Goal: Information Seeking & Learning: Learn about a topic

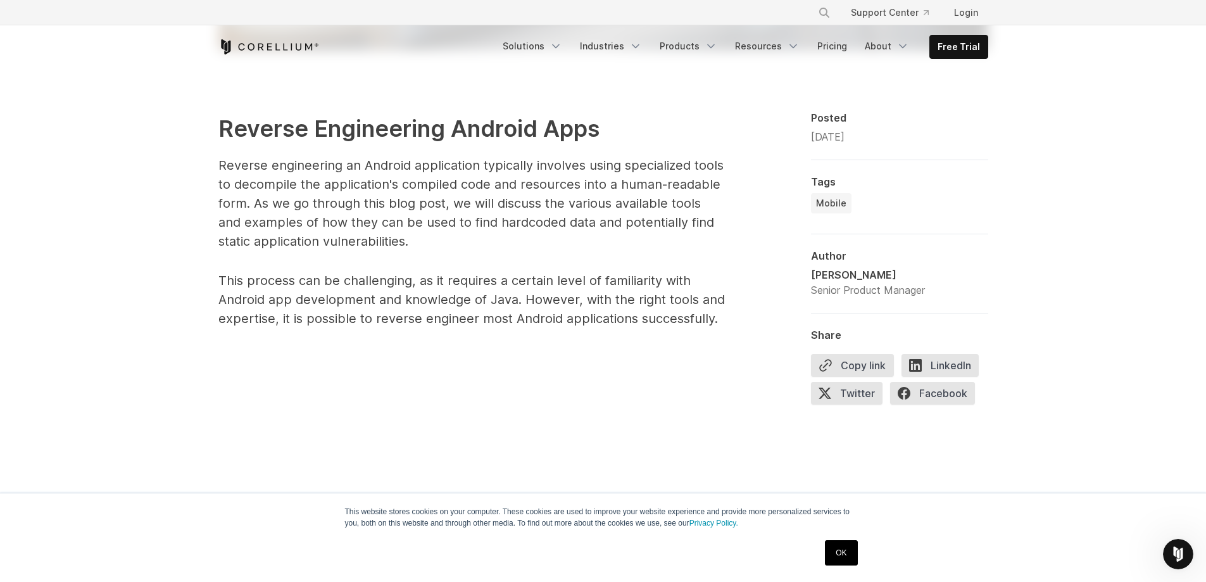
scroll to position [759, 0]
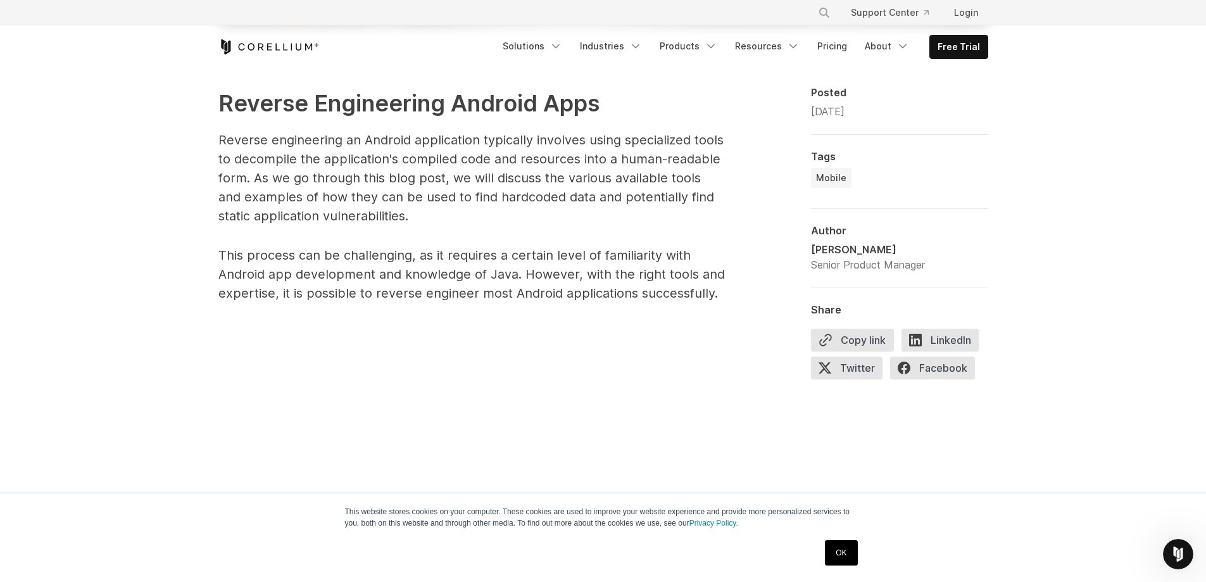
scroll to position [696, 0]
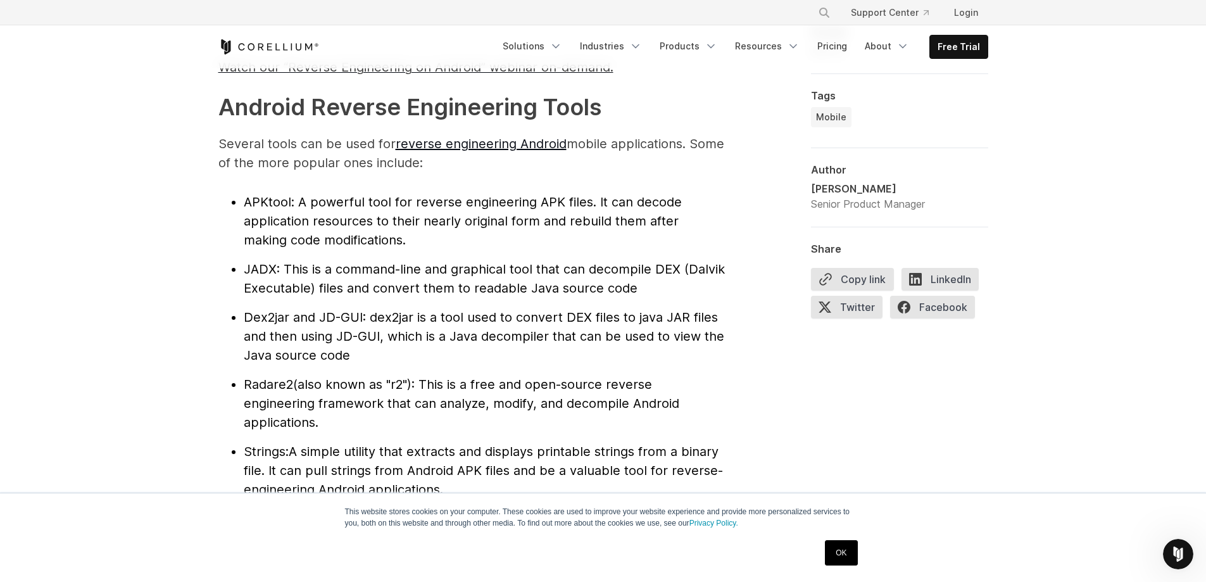
scroll to position [1329, 0]
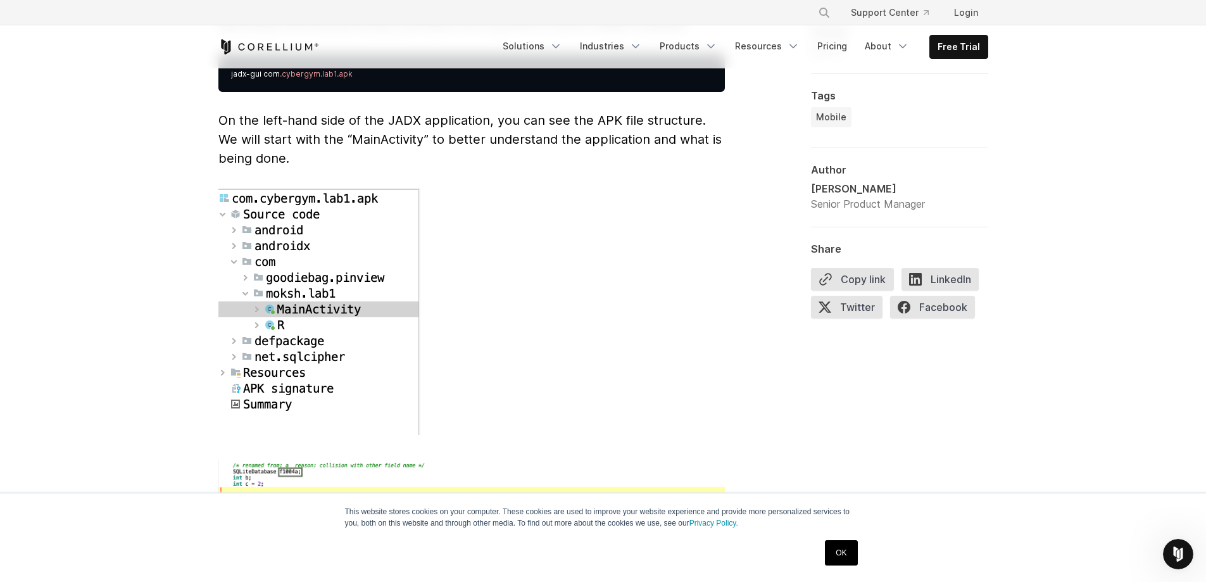
scroll to position [3481, 0]
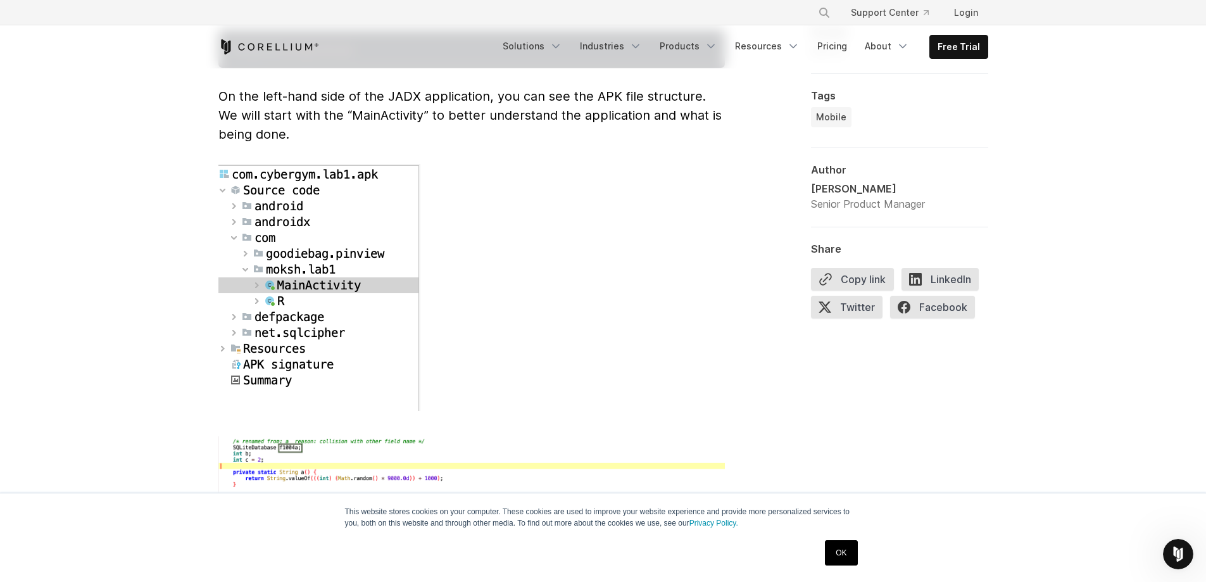
click at [70, 298] on div "Intro to Android Mobile Reverse Engineering A look at the tools, applications, …" at bounding box center [603, 248] width 1206 height 7320
click at [542, 265] on p at bounding box center [471, 290] width 506 height 252
